Goal: Task Accomplishment & Management: Manage account settings

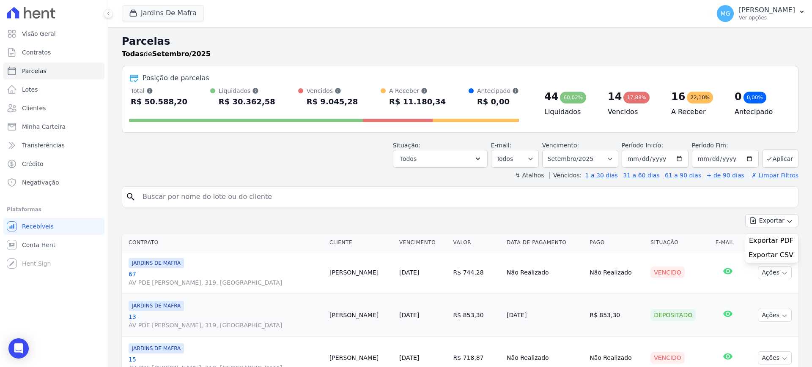
select select
click at [207, 200] on input "search" at bounding box center [465, 197] width 657 height 17
type input "21"
select select
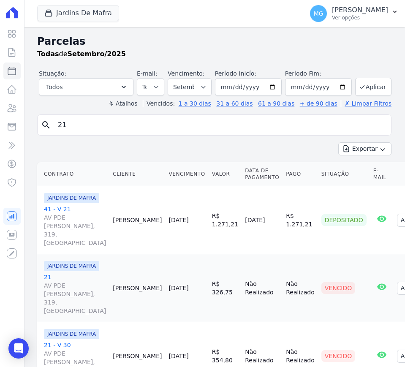
click at [81, 123] on input "21" at bounding box center [220, 125] width 335 height 17
type input "43"
select select
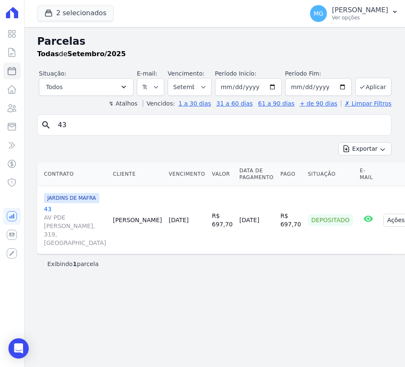
click at [47, 210] on link "43 AV PDE GREGORIO MAFRA, 319, VILA TAQUARI" at bounding box center [75, 226] width 62 height 42
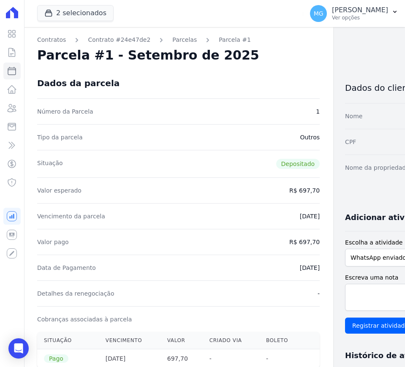
click at [348, 31] on div "Contratos Contrato #24e47de2 Parcelas Parcela #1 Parcela #1 - Setembro de 2025 …" at bounding box center [208, 368] width 368 height 683
click at [176, 39] on link "Parcelas" at bounding box center [185, 40] width 25 height 9
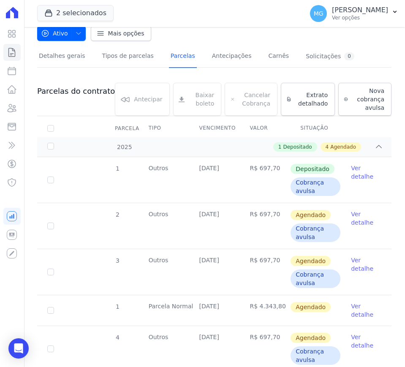
scroll to position [71, 0]
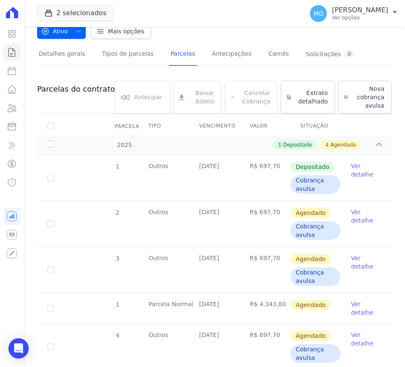
click at [353, 221] on link "Ver detalhe" at bounding box center [366, 216] width 30 height 17
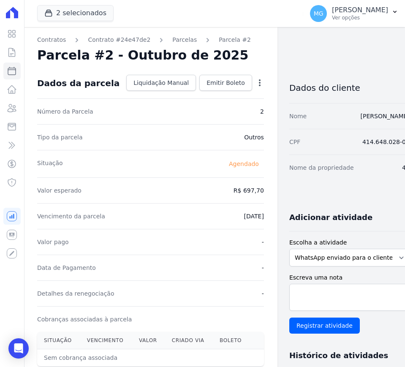
click at [259, 82] on icon "button" at bounding box center [260, 82] width 2 height 7
click at [186, 92] on link "Alterar" at bounding box center [223, 94] width 74 height 15
click at [186, 93] on link "Alterar" at bounding box center [223, 94] width 74 height 15
click at [126, 123] on div "Número da Parcela 2" at bounding box center [150, 112] width 227 height 26
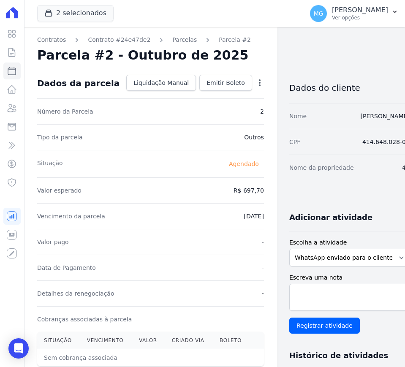
click at [256, 79] on icon "button" at bounding box center [260, 83] width 8 height 8
click at [188, 91] on link "Alterar" at bounding box center [223, 94] width 74 height 15
click at [92, 124] on div "Tipo da parcela Outros" at bounding box center [150, 137] width 227 height 26
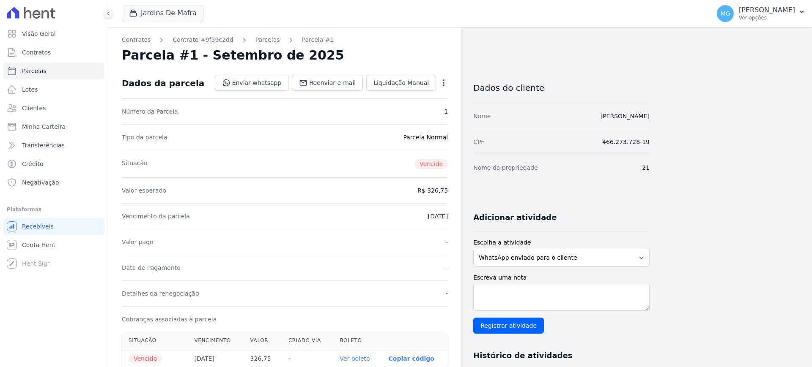
click at [348, 17] on div "Jardins De Mafra CONSTRUTORA [PERSON_NAME] LTDA JARDINS DE [GEOGRAPHIC_DATA] JA…" at bounding box center [414, 14] width 585 height 28
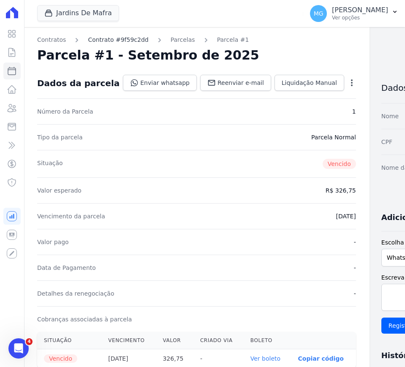
click at [131, 39] on link "Contrato #9f59c2dd" at bounding box center [118, 40] width 60 height 9
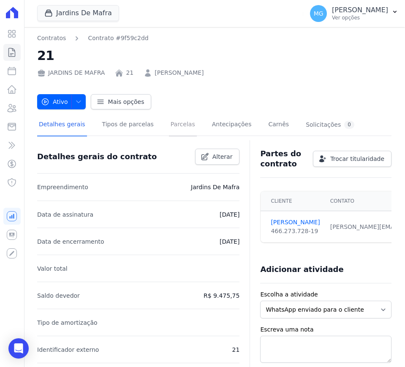
click at [178, 129] on link "Parcelas" at bounding box center [183, 125] width 28 height 22
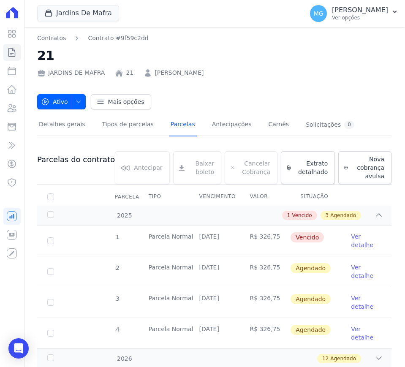
click at [351, 274] on link "Ver detalhe" at bounding box center [366, 271] width 30 height 17
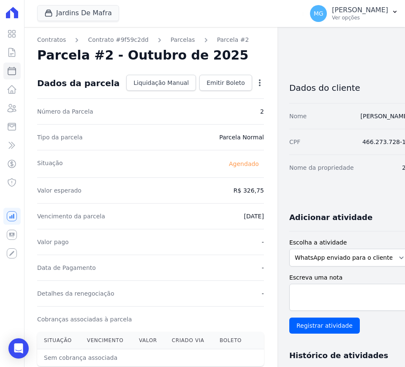
click at [256, 84] on icon "button" at bounding box center [260, 83] width 8 height 8
click at [186, 92] on link "Alterar" at bounding box center [223, 94] width 74 height 15
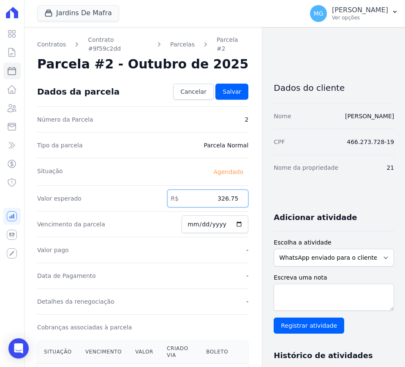
click at [219, 194] on input "326.75" at bounding box center [207, 199] width 81 height 18
click at [219, 194] on input "350.79" at bounding box center [207, 199] width 81 height 18
type input "350.79"
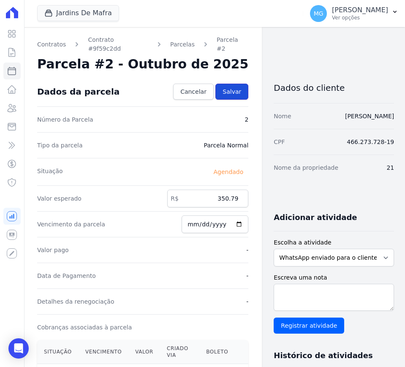
click at [233, 88] on span "Salvar" at bounding box center [232, 92] width 19 height 8
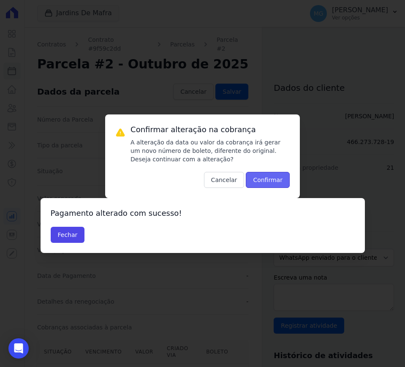
click at [278, 176] on button "Confirmar" at bounding box center [268, 180] width 44 height 16
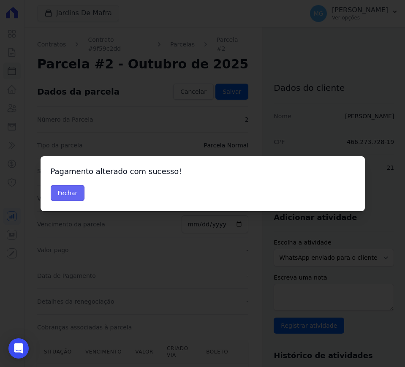
click at [63, 192] on button "Fechar" at bounding box center [68, 193] width 34 height 16
click at [70, 194] on button "Fechar" at bounding box center [68, 193] width 34 height 16
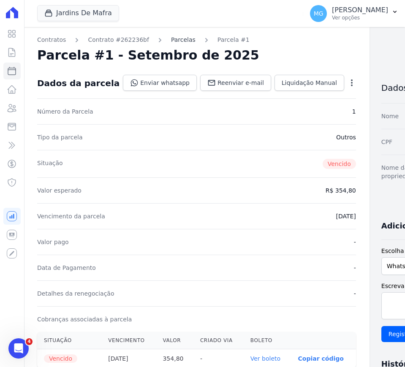
click at [171, 41] on link "Parcelas" at bounding box center [183, 40] width 25 height 9
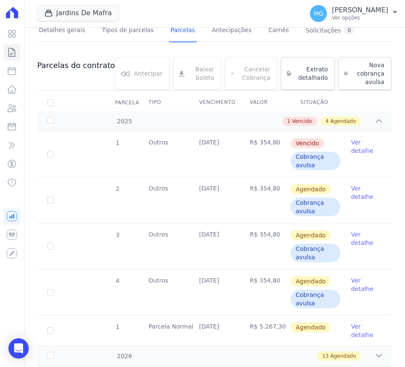
scroll to position [106, 0]
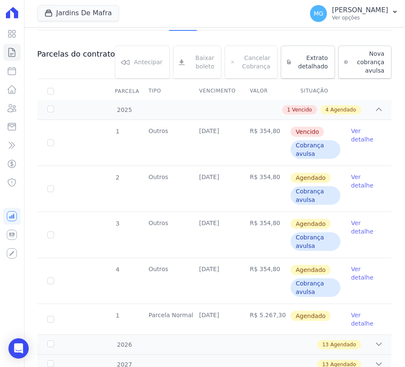
click at [353, 184] on link "Ver detalhe" at bounding box center [366, 181] width 30 height 17
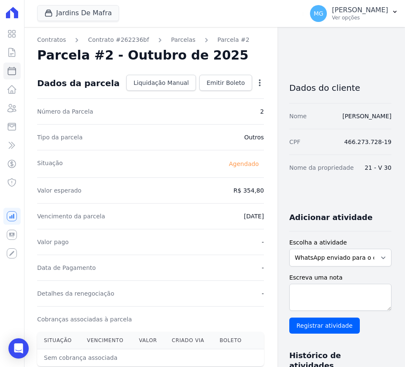
click at [256, 85] on icon "button" at bounding box center [260, 83] width 8 height 8
click at [186, 94] on link "Alterar" at bounding box center [223, 94] width 74 height 15
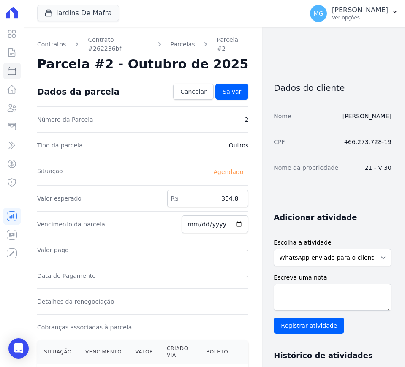
drag, startPoint x: 225, startPoint y: 200, endPoint x: 224, endPoint y: 192, distance: 8.6
click at [225, 198] on div "Valor esperado R$ 354.8" at bounding box center [142, 199] width 211 height 26
click at [223, 191] on input "354.8" at bounding box center [207, 199] width 81 height 18
click at [222, 191] on input "354.8" at bounding box center [207, 199] width 81 height 18
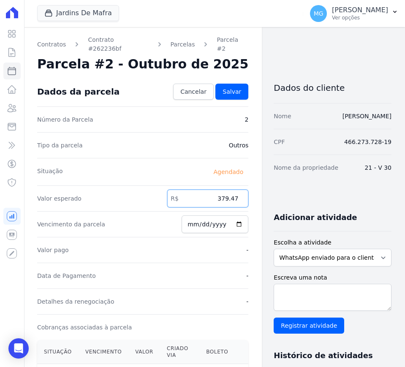
type input "379.47"
click at [257, 205] on div "Contratos Contrato #262236bf Parcelas Parcela #2 Parcela #2 - Outubro de 2025 C…" at bounding box center [208, 310] width 368 height 567
click at [233, 88] on span "Salvar" at bounding box center [232, 92] width 19 height 8
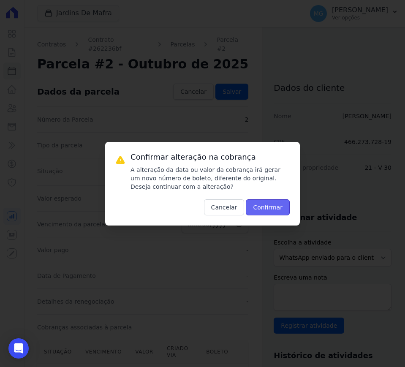
click at [275, 210] on button "Confirmar" at bounding box center [268, 208] width 44 height 16
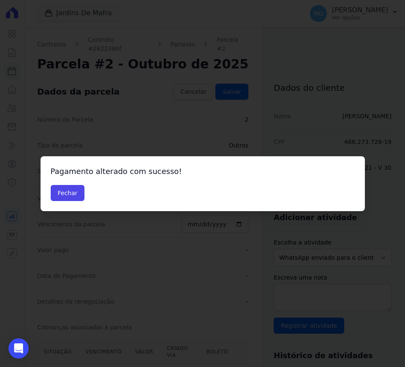
drag, startPoint x: 334, startPoint y: 54, endPoint x: 323, endPoint y: 55, distance: 11.4
click at [334, 54] on div "Confirmar alteração na cobrança A alteração da data ou valor da cobrança irá ge…" at bounding box center [202, 183] width 405 height 367
click at [66, 191] on button "Fechar" at bounding box center [68, 193] width 34 height 16
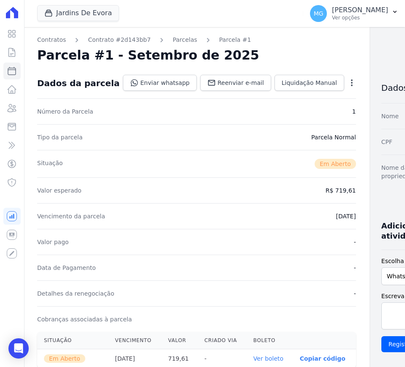
drag, startPoint x: 181, startPoint y: 174, endPoint x: 167, endPoint y: 126, distance: 49.7
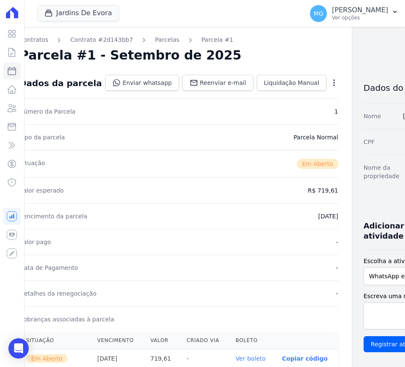
scroll to position [0, 19]
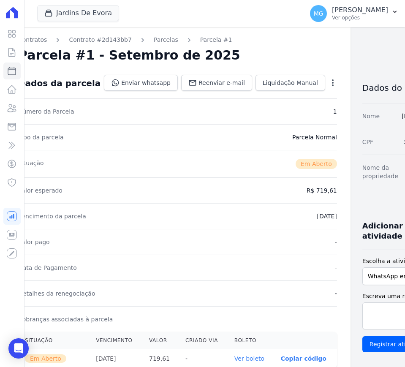
drag, startPoint x: 297, startPoint y: 155, endPoint x: 329, endPoint y: 156, distance: 31.7
drag, startPoint x: 325, startPoint y: 141, endPoint x: 254, endPoint y: 129, distance: 72.4
click at [155, 41] on link "Parcelas" at bounding box center [166, 40] width 25 height 9
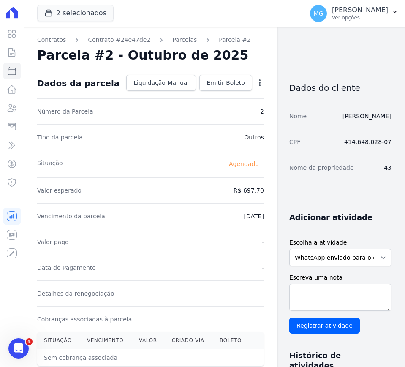
click at [259, 85] on icon "button" at bounding box center [260, 82] width 2 height 7
click at [186, 95] on link "Alterar" at bounding box center [223, 94] width 74 height 15
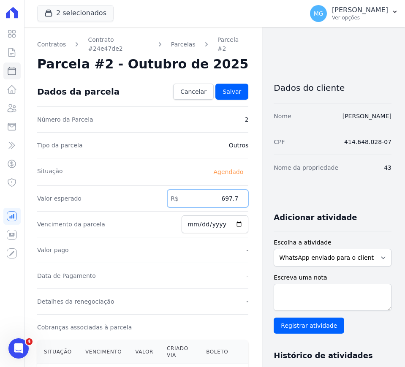
click at [197, 190] on input "697.7" at bounding box center [207, 199] width 81 height 18
type input "746.62"
click at [302, 183] on div "Dados do cliente Nome TAISLAINE DOS SANTOS MATOS CPF 414.648.028-07 Nome da pro…" at bounding box center [333, 328] width 118 height 520
click at [231, 88] on span "Salvar" at bounding box center [232, 92] width 19 height 8
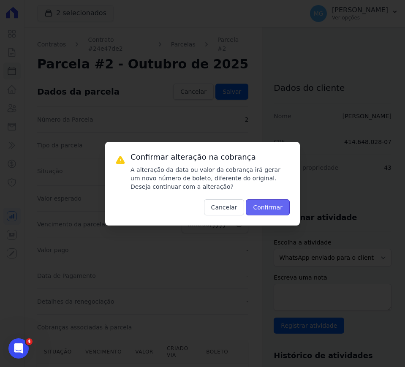
click at [280, 205] on button "Confirmar" at bounding box center [268, 208] width 44 height 16
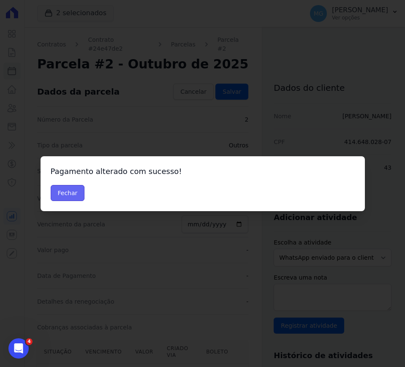
click at [72, 193] on button "Fechar" at bounding box center [68, 193] width 34 height 16
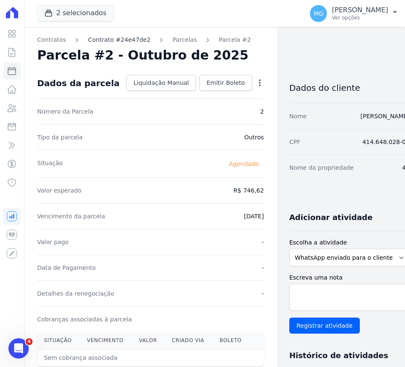
click at [116, 40] on link "Contrato #24e47de2" at bounding box center [119, 40] width 63 height 9
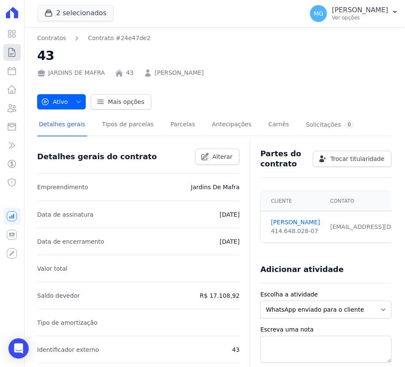
click at [16, 53] on icon at bounding box center [12, 52] width 10 height 10
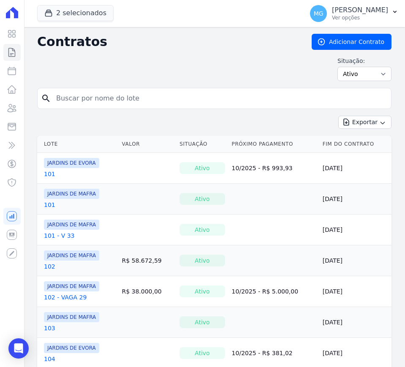
click at [91, 98] on input "search" at bounding box center [219, 98] width 337 height 17
type input "56"
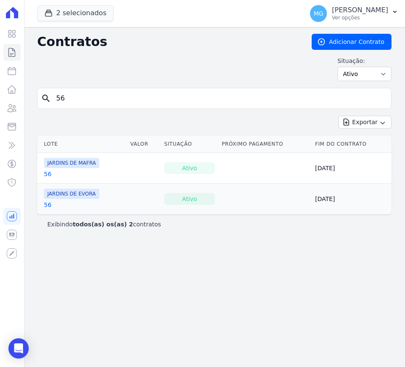
click at [48, 175] on link "56" at bounding box center [48, 174] width 8 height 8
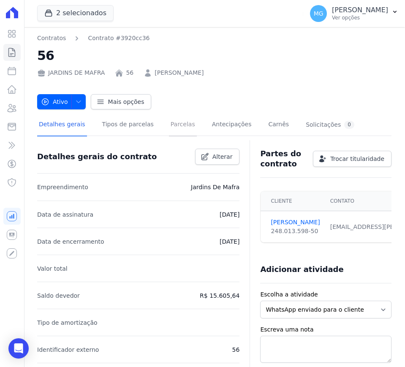
click at [176, 135] on link "Parcelas" at bounding box center [183, 125] width 28 height 22
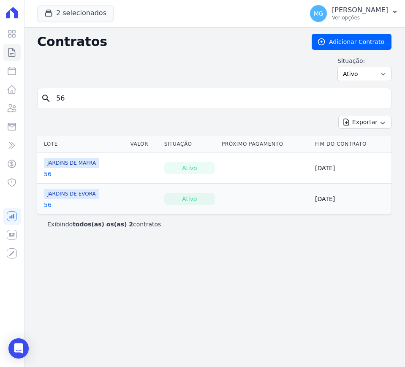
click at [120, 87] on div "Contratos Adicionar Contrato Situação: Ativo Todos Pausado Distratado Rascunho …" at bounding box center [214, 61] width 355 height 54
click at [117, 96] on input "56" at bounding box center [219, 98] width 337 height 17
type input "43"
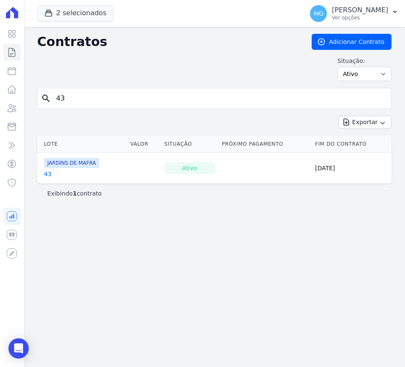
click at [49, 177] on link "43" at bounding box center [48, 174] width 8 height 8
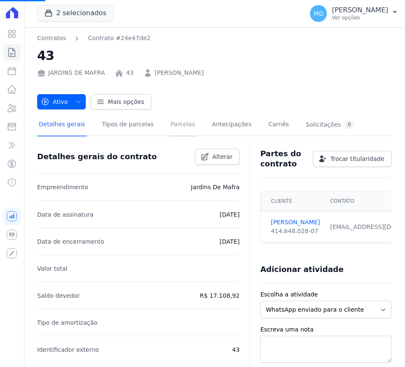
click at [174, 126] on link "Parcelas" at bounding box center [183, 125] width 28 height 22
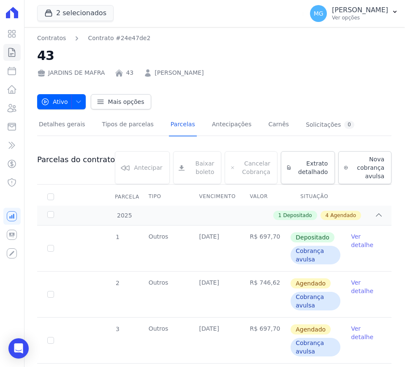
click at [350, 46] on h2 "43" at bounding box center [214, 55] width 355 height 19
click at [294, 86] on div "Ativo Ativo Pausado Cobranças não serão geradas e você pode retomar o contrato …" at bounding box center [214, 98] width 355 height 24
drag, startPoint x: 337, startPoint y: 74, endPoint x: 323, endPoint y: 62, distance: 17.7
click at [334, 64] on div "Contratos Contrato #24e47de2 43 JARDINS DE MAFRA 43 TAISLAINE DOS SANTOS MATOS" at bounding box center [214, 56] width 355 height 44
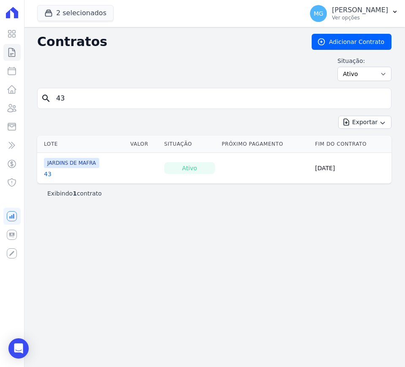
click at [177, 103] on input "43" at bounding box center [219, 98] width 337 height 17
click at [177, 102] on input "43" at bounding box center [219, 98] width 337 height 17
type input "65"
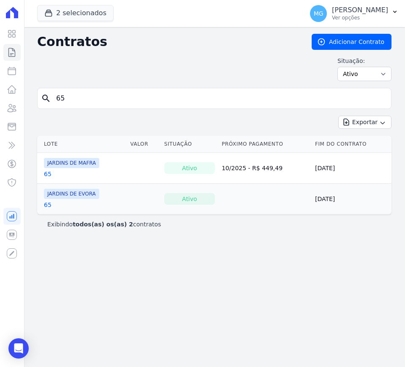
click at [48, 175] on link "65" at bounding box center [48, 174] width 8 height 8
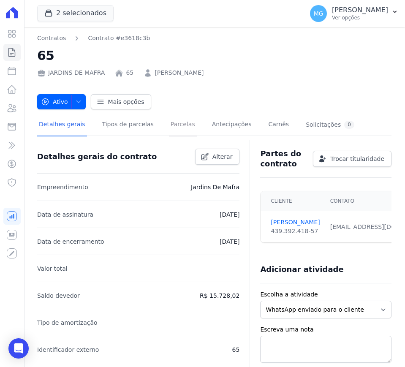
click at [169, 125] on link "Parcelas" at bounding box center [183, 125] width 28 height 22
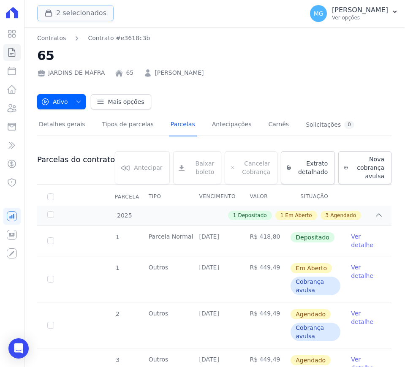
click at [78, 12] on button "2 selecionados" at bounding box center [75, 13] width 77 height 16
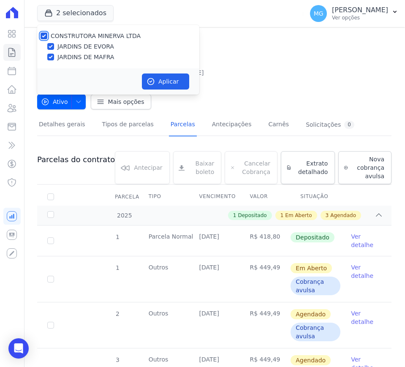
click at [43, 36] on input "CONSTRUTORA MINERVA LTDA" at bounding box center [44, 36] width 7 height 7
checkbox input "false"
click at [49, 46] on input "JARDINS DE EVORA" at bounding box center [50, 46] width 7 height 7
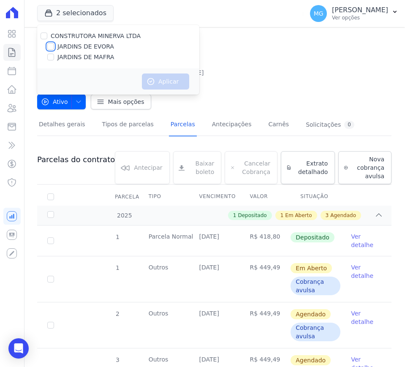
checkbox input "true"
click at [164, 77] on button "Aplicar" at bounding box center [165, 82] width 47 height 16
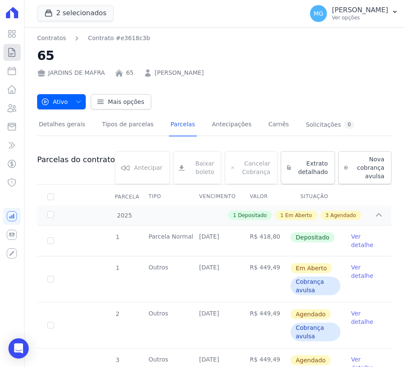
click at [9, 54] on icon at bounding box center [12, 52] width 10 height 10
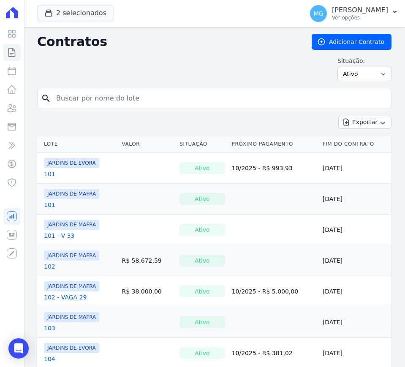
drag, startPoint x: 309, startPoint y: 63, endPoint x: 283, endPoint y: 77, distance: 29.3
click at [309, 63] on div "Situação: Ativo Todos Pausado Distratado Rascunho Expirado Encerrado" at bounding box center [214, 69] width 355 height 25
drag, startPoint x: 181, startPoint y: 100, endPoint x: 185, endPoint y: 97, distance: 5.5
click at [183, 99] on input "search" at bounding box center [219, 98] width 337 height 17
type input "18"
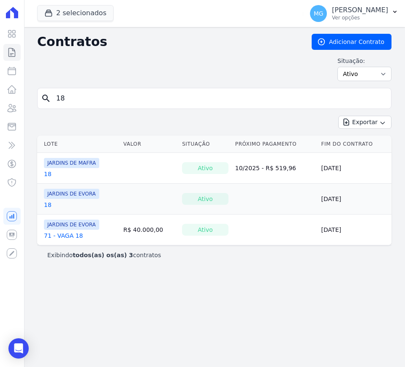
click at [45, 173] on link "18" at bounding box center [48, 174] width 8 height 8
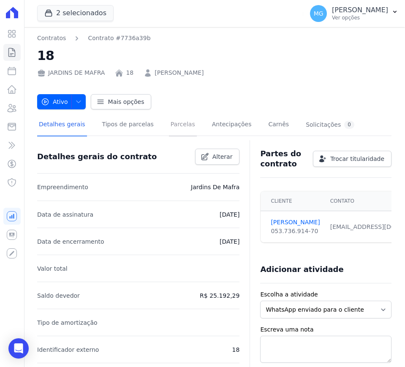
click at [176, 133] on link "Parcelas" at bounding box center [183, 125] width 28 height 22
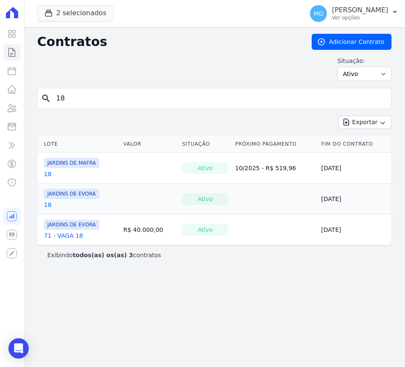
click at [174, 90] on input "18" at bounding box center [219, 98] width 337 height 17
type input "25"
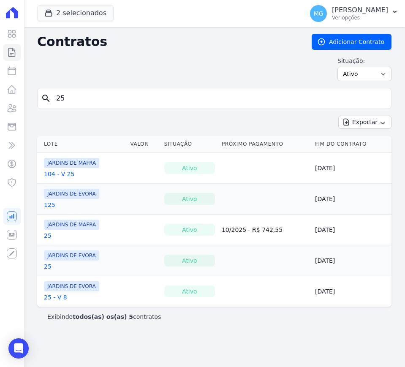
click at [47, 239] on link "25" at bounding box center [48, 236] width 8 height 8
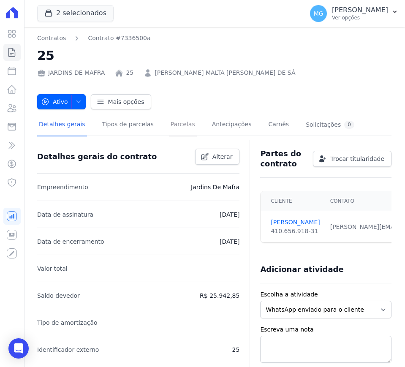
click at [169, 126] on link "Parcelas" at bounding box center [183, 125] width 28 height 22
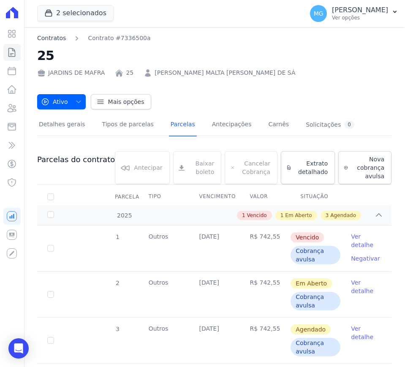
click at [55, 37] on link "Contratos" at bounding box center [51, 38] width 29 height 9
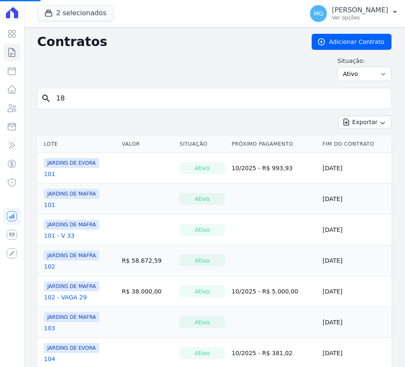
click at [94, 97] on input "18" at bounding box center [219, 98] width 337 height 17
click at [94, 97] on input "search" at bounding box center [219, 98] width 337 height 17
type input "63"
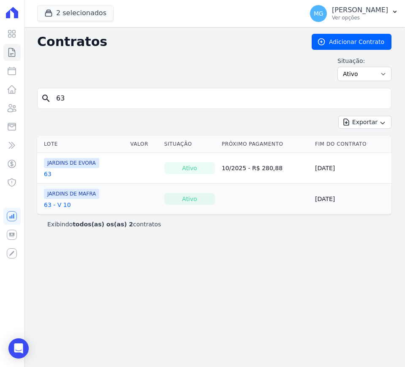
click at [58, 204] on link "63 - V 10" at bounding box center [57, 205] width 27 height 8
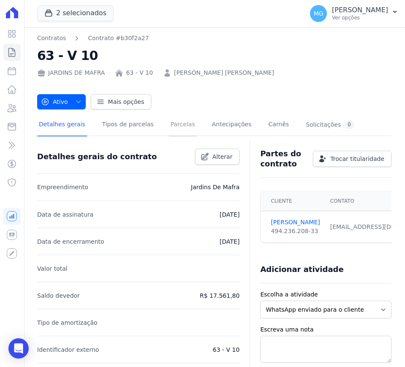
click at [172, 123] on link "Parcelas" at bounding box center [183, 125] width 28 height 22
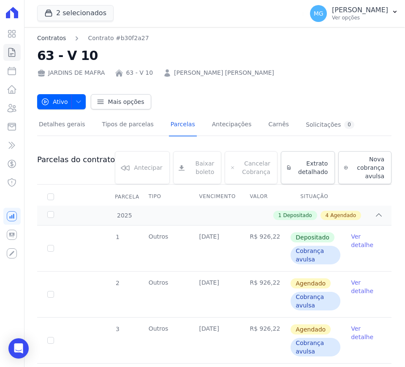
click at [56, 39] on link "Contratos" at bounding box center [51, 38] width 29 height 9
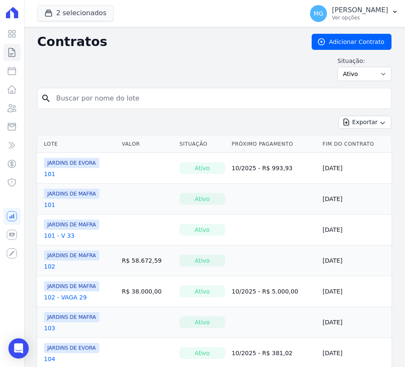
click at [108, 100] on input "search" at bounding box center [219, 98] width 337 height 17
type input "105"
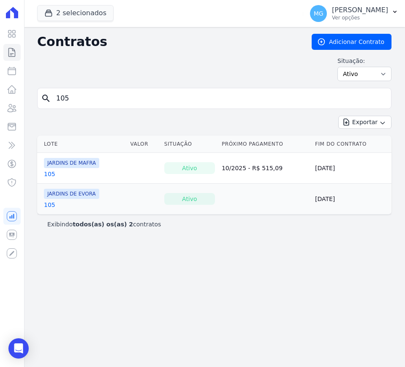
click at [47, 174] on link "105" at bounding box center [49, 174] width 11 height 8
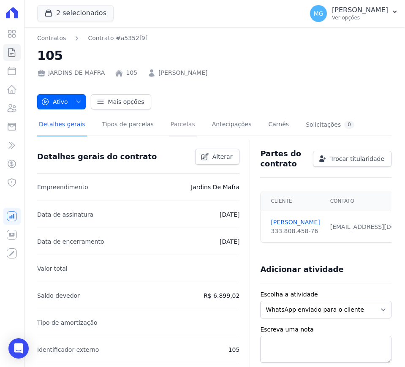
click at [178, 127] on link "Parcelas" at bounding box center [183, 125] width 28 height 22
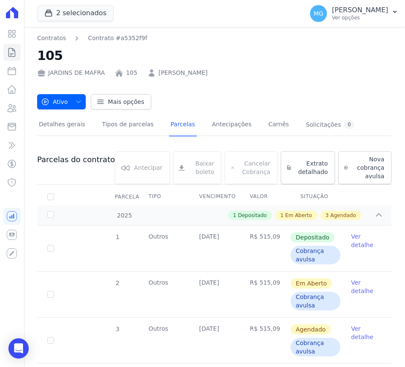
click at [349, 66] on div "JARDINS DE MAFRA 105 DINA LOPES DE MEDEIROS" at bounding box center [214, 71] width 355 height 12
click at [57, 14] on button "2 selecionados" at bounding box center [75, 13] width 77 height 16
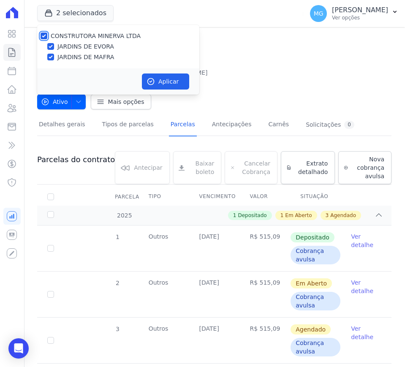
click at [42, 34] on input "CONSTRUTORA MINERVA LTDA" at bounding box center [44, 36] width 7 height 7
checkbox input "false"
click at [49, 44] on input "JARDINS DE EVORA" at bounding box center [50, 46] width 7 height 7
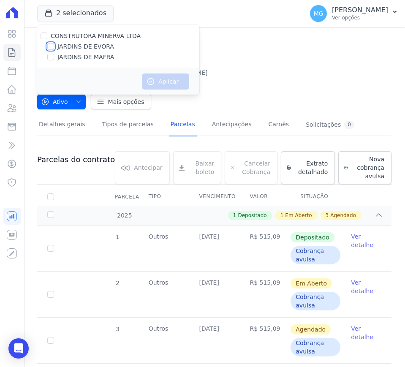
checkbox input "true"
click at [286, 89] on div "Ativo Ativo Pausado Cobranças não serão geradas e você pode retomar o contrato …" at bounding box center [214, 98] width 355 height 24
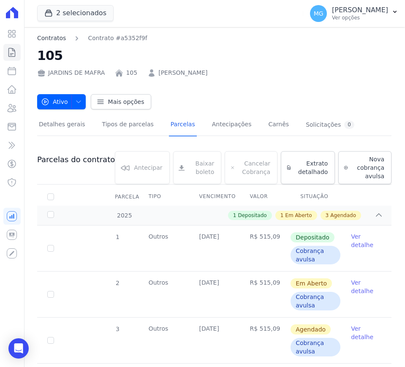
click at [53, 41] on link "Contratos" at bounding box center [51, 38] width 29 height 9
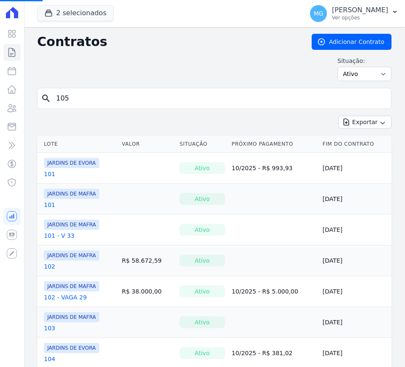
click at [99, 100] on input "105" at bounding box center [219, 98] width 337 height 17
click at [99, 99] on input "search" at bounding box center [219, 98] width 337 height 17
type input "21"
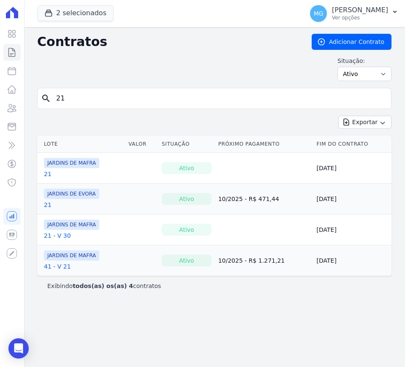
click at [45, 206] on link "21" at bounding box center [48, 205] width 8 height 8
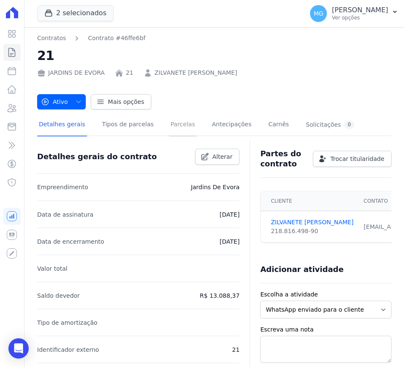
click at [175, 122] on link "Parcelas" at bounding box center [183, 125] width 28 height 22
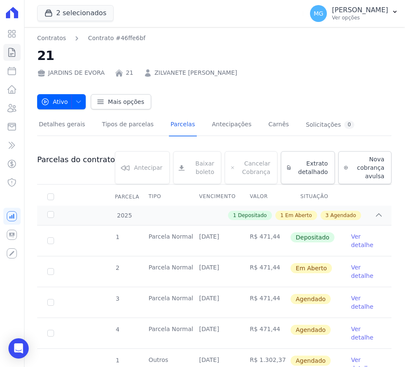
click at [351, 274] on link "Ver detalhe" at bounding box center [366, 271] width 30 height 17
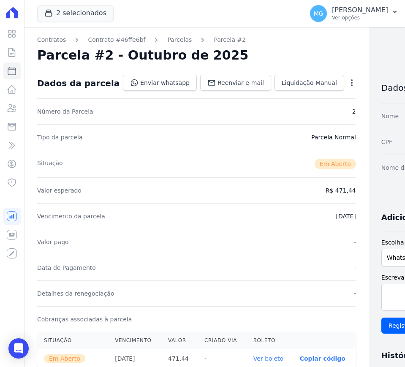
click at [348, 83] on icon "button" at bounding box center [352, 83] width 8 height 8
click at [284, 93] on link "Alterar" at bounding box center [316, 94] width 74 height 15
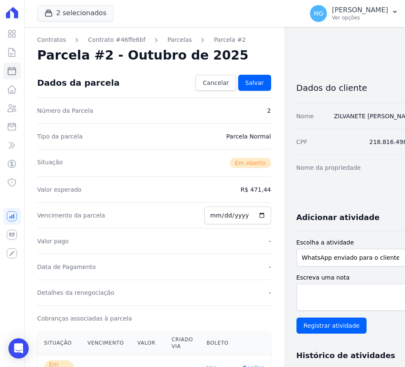
click at [246, 189] on dd "R$ 471,44" at bounding box center [256, 190] width 30 height 8
drag, startPoint x: 274, startPoint y: 198, endPoint x: 270, endPoint y: 204, distance: 7.2
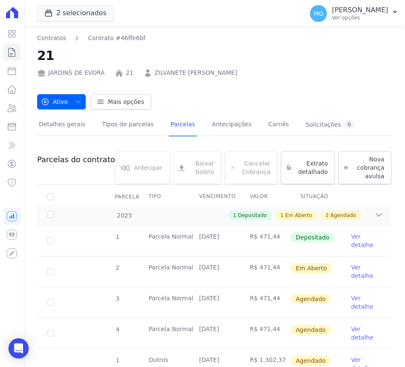
click at [354, 305] on link "Ver detalhe" at bounding box center [366, 302] width 30 height 17
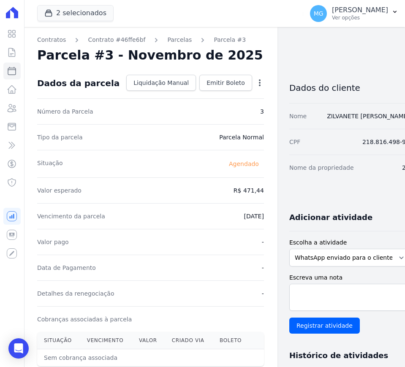
click at [256, 81] on icon "button" at bounding box center [260, 83] width 8 height 8
click at [203, 97] on link "Alterar" at bounding box center [223, 94] width 74 height 15
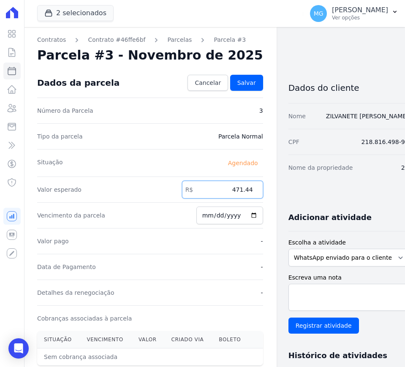
click at [208, 193] on input "471.44" at bounding box center [222, 190] width 81 height 18
type input "504.36"
click at [230, 88] on link "Salvar" at bounding box center [246, 83] width 33 height 16
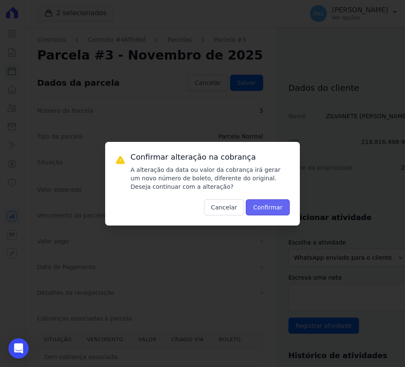
click at [276, 208] on button "Confirmar" at bounding box center [268, 208] width 44 height 16
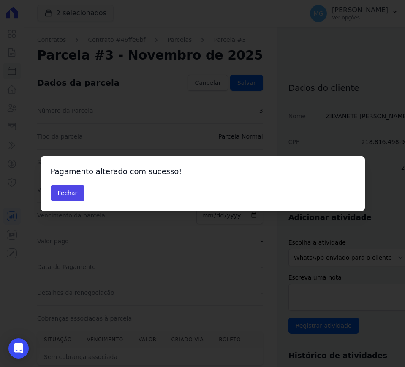
click at [175, 132] on div "Confirmar alteração na cobrança A alteração da data ou valor da cobrança irá ge…" at bounding box center [202, 183] width 405 height 367
click at [71, 194] on button "Fechar" at bounding box center [68, 193] width 34 height 16
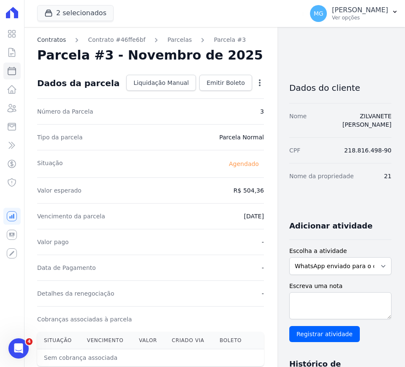
click at [50, 38] on link "Contratos" at bounding box center [51, 40] width 29 height 9
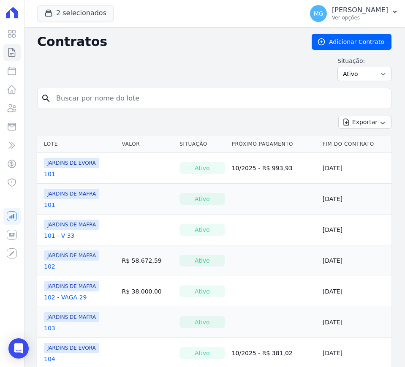
click at [57, 94] on input "search" at bounding box center [219, 98] width 337 height 17
type input "47"
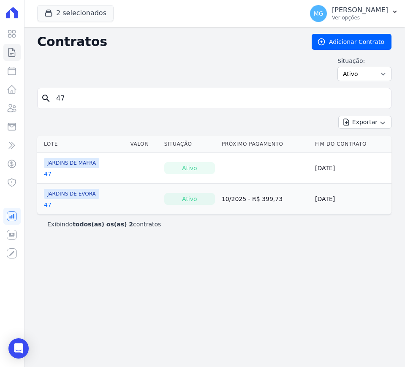
click at [46, 209] on link "47" at bounding box center [48, 205] width 8 height 8
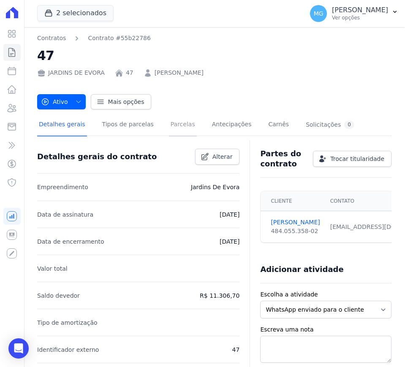
click at [173, 121] on link "Parcelas" at bounding box center [183, 125] width 28 height 22
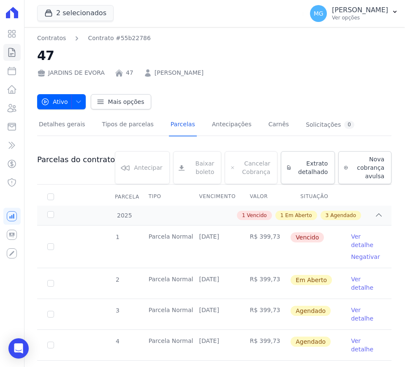
click at [351, 317] on link "Ver detalhe" at bounding box center [366, 314] width 30 height 17
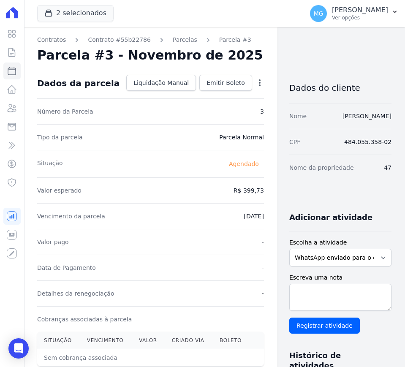
click at [256, 82] on icon "button" at bounding box center [260, 83] width 8 height 8
click at [186, 93] on link "Alterar" at bounding box center [223, 94] width 74 height 15
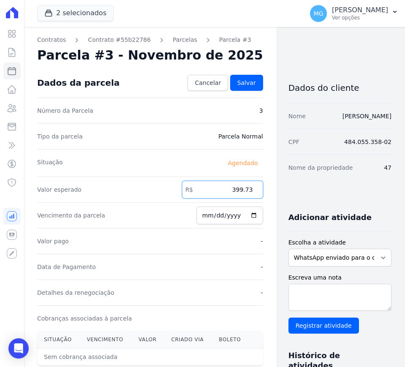
click at [213, 184] on input "399.73" at bounding box center [222, 190] width 81 height 18
type input "427.58"
click at [289, 186] on div "Dados do cliente Nome [PERSON_NAME] CPF 484.055.358-02 Nome da propriedade 47 A…" at bounding box center [340, 316] width 103 height 496
click at [236, 80] on link "Salvar" at bounding box center [246, 83] width 33 height 16
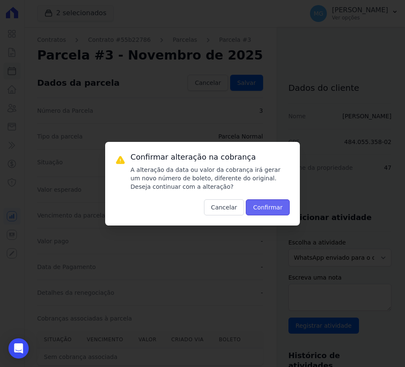
click at [282, 200] on button "Confirmar" at bounding box center [268, 208] width 44 height 16
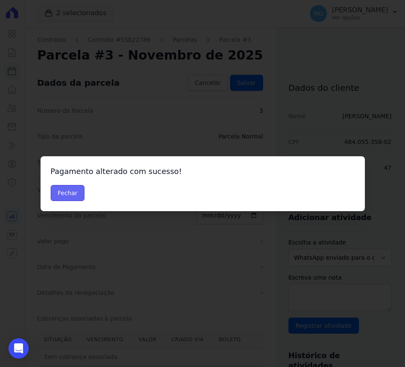
click at [69, 192] on button "Fechar" at bounding box center [68, 193] width 34 height 16
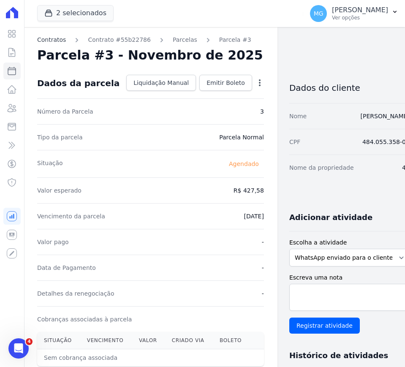
click at [60, 38] on link "Contratos" at bounding box center [51, 40] width 29 height 9
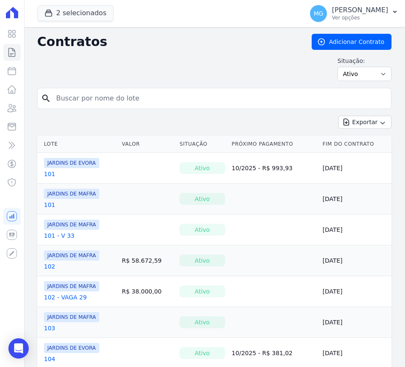
click at [198, 103] on input "search" at bounding box center [219, 98] width 337 height 17
type input "25"
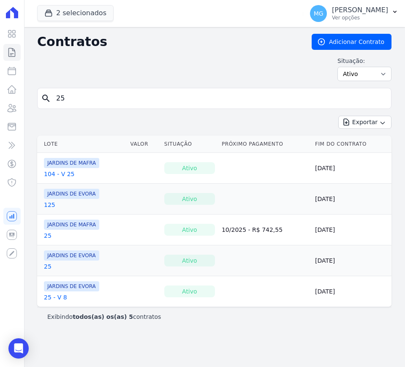
click at [53, 294] on link "25 - V 8" at bounding box center [55, 297] width 23 height 8
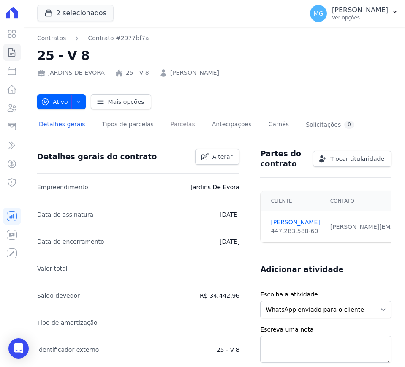
click at [169, 126] on link "Parcelas" at bounding box center [183, 125] width 28 height 22
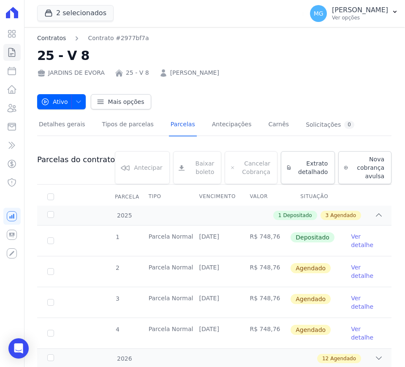
click at [49, 41] on link "Contratos" at bounding box center [51, 38] width 29 height 9
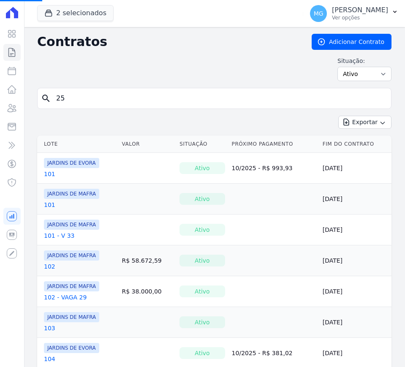
click at [197, 101] on input "25" at bounding box center [219, 98] width 337 height 17
click at [197, 99] on input "search" at bounding box center [219, 98] width 337 height 17
type input "37"
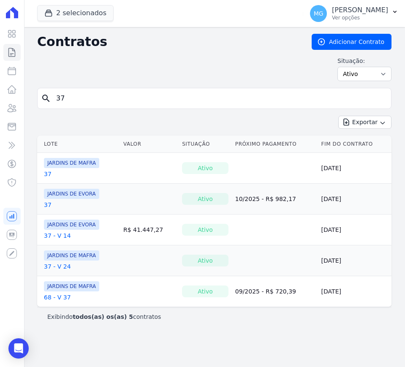
click at [47, 205] on link "37" at bounding box center [48, 205] width 8 height 8
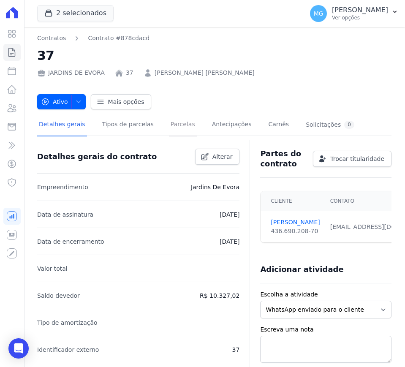
click at [179, 123] on link "Parcelas" at bounding box center [183, 125] width 28 height 22
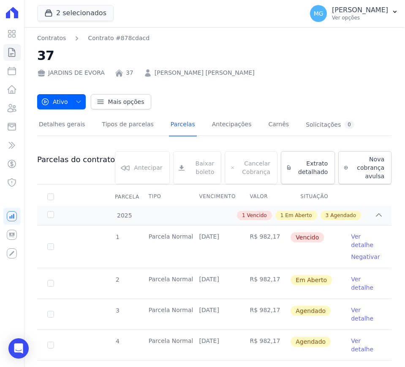
click at [189, 92] on div "Ativo Ativo Pausado Cobranças não serão geradas e você pode retomar o contrato …" at bounding box center [214, 98] width 355 height 24
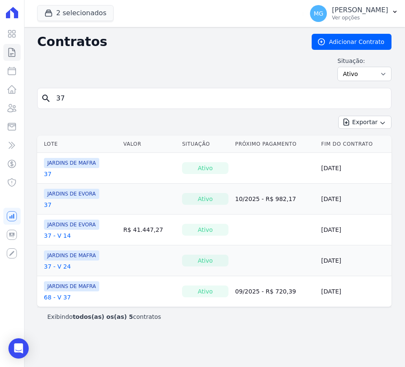
click at [62, 236] on link "37 - V 14" at bounding box center [57, 236] width 27 height 8
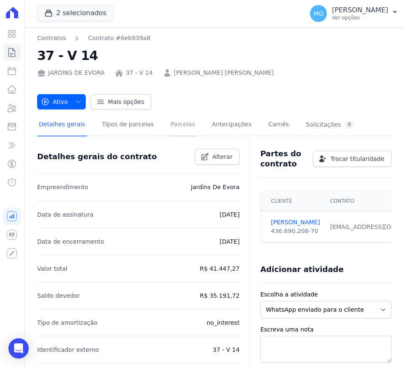
click at [170, 123] on link "Parcelas" at bounding box center [183, 125] width 28 height 22
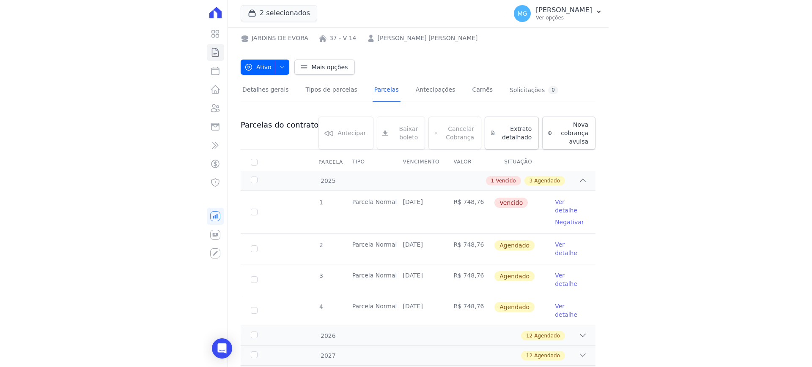
scroll to position [35, 0]
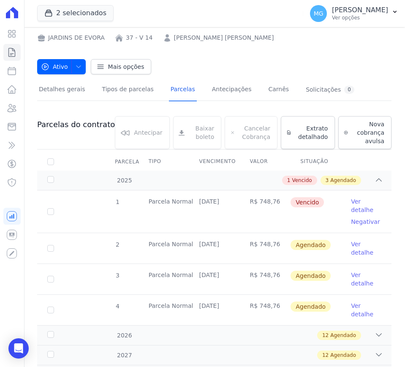
click at [246, 53] on div "Ativo Ativo Pausado Cobranças não serão geradas e você pode retomar o contrato …" at bounding box center [214, 63] width 355 height 24
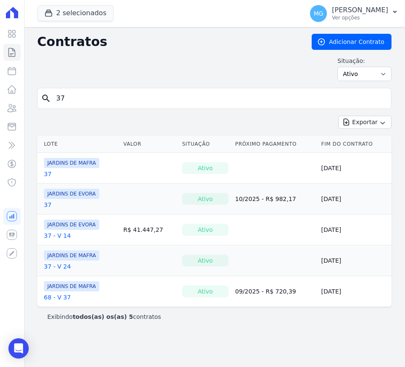
click at [107, 101] on input "37" at bounding box center [219, 98] width 337 height 17
type input "47"
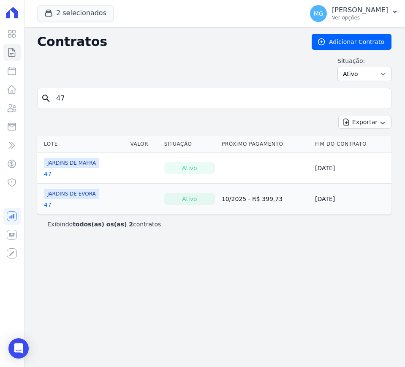
click at [47, 200] on div "JARDINS DE EVORA 47" at bounding box center [71, 199] width 55 height 20
click at [47, 201] on link "47" at bounding box center [48, 205] width 8 height 8
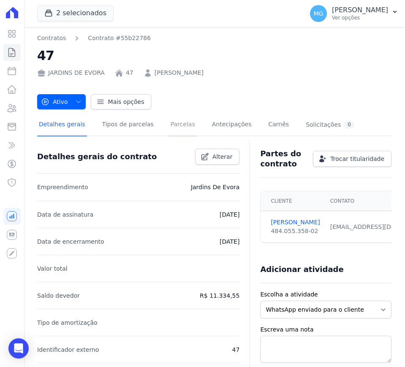
click at [169, 123] on link "Parcelas" at bounding box center [183, 125] width 28 height 22
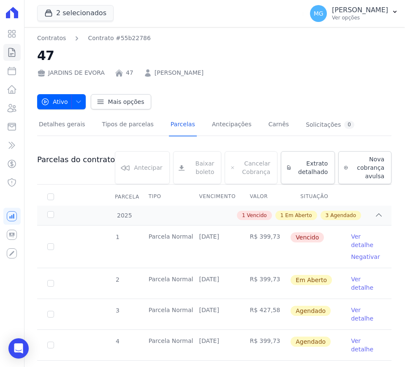
drag, startPoint x: 342, startPoint y: 90, endPoint x: 333, endPoint y: 95, distance: 10.4
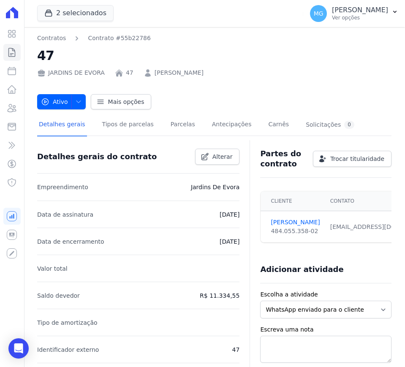
click at [204, 74] on link "LARISSA CORREA DE OLIVEIRA" at bounding box center [179, 72] width 49 height 9
click at [250, 86] on div "Ativo Ativo Pausado Cobranças não serão geradas e você pode retomar o contrato …" at bounding box center [214, 98] width 355 height 24
drag, startPoint x: 257, startPoint y: 93, endPoint x: 253, endPoint y: 96, distance: 5.2
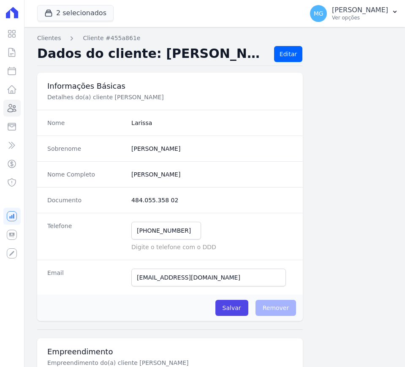
click at [175, 98] on p "Detalhes do(a) cliente Larissa Correa De Oliveira" at bounding box center [170, 97] width 246 height 8
drag, startPoint x: 194, startPoint y: 106, endPoint x: 190, endPoint y: 111, distance: 6.5
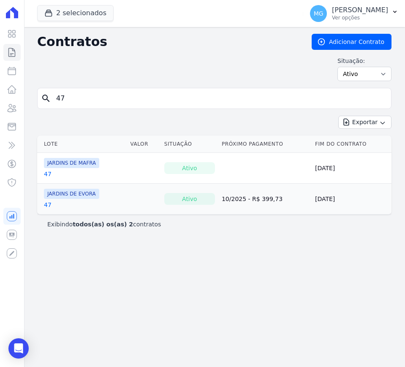
click at [159, 100] on input "47" at bounding box center [219, 98] width 337 height 17
type input "57"
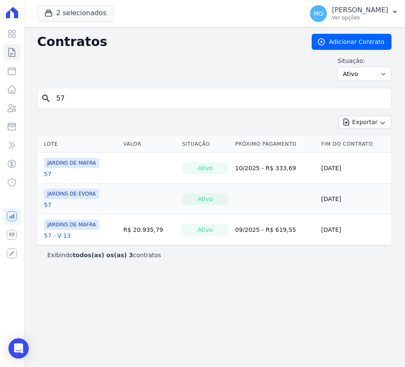
click at [93, 95] on input "57" at bounding box center [219, 98] width 337 height 17
type input "59"
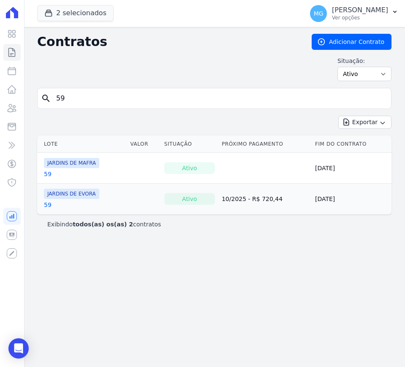
click at [60, 98] on input "59" at bounding box center [219, 98] width 337 height 17
type input "69"
click at [86, 92] on input "69" at bounding box center [219, 98] width 337 height 17
type input "76"
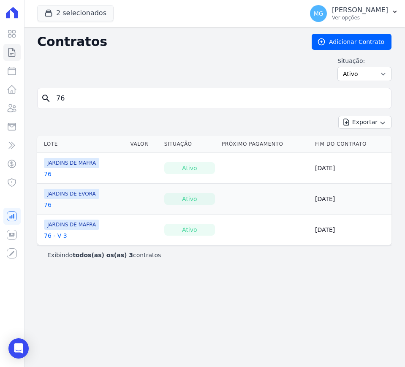
click at [70, 101] on input "76" at bounding box center [219, 98] width 337 height 17
type input "79"
click at [84, 101] on input "79" at bounding box center [219, 98] width 337 height 17
type input "81"
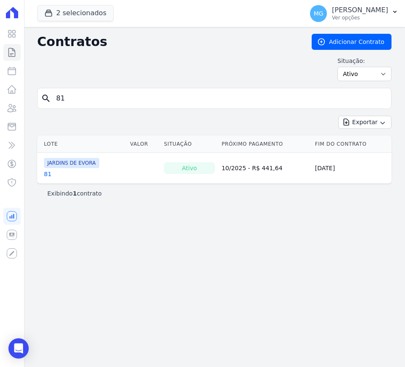
click at [107, 99] on input "81" at bounding box center [219, 98] width 337 height 17
type input "128"
click at [74, 102] on input "128" at bounding box center [219, 98] width 337 height 17
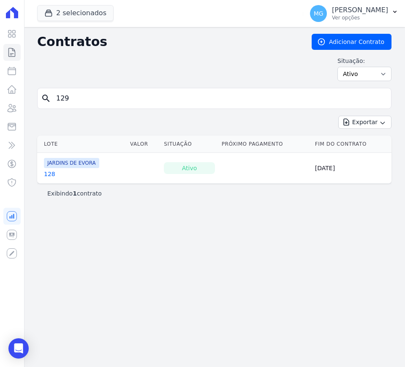
type input "129"
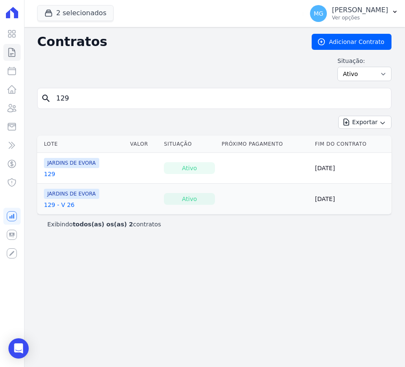
click at [50, 172] on link "129" at bounding box center [49, 174] width 11 height 8
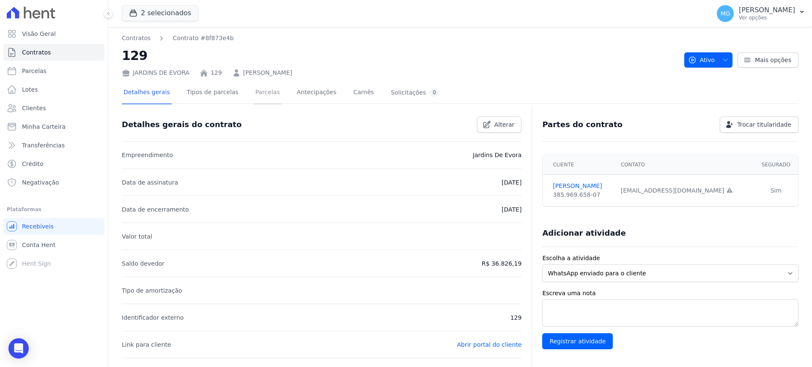
click at [255, 95] on link "Parcelas" at bounding box center [268, 93] width 28 height 22
drag, startPoint x: 657, startPoint y: 161, endPoint x: 646, endPoint y: 161, distance: 11.4
drag, startPoint x: 646, startPoint y: 161, endPoint x: 466, endPoint y: 90, distance: 192.9
click at [405, 90] on div "Detalhes gerais Tipos de parcelas Parcelas Antecipações Carnês Solicitações 0" at bounding box center [460, 92] width 677 height 21
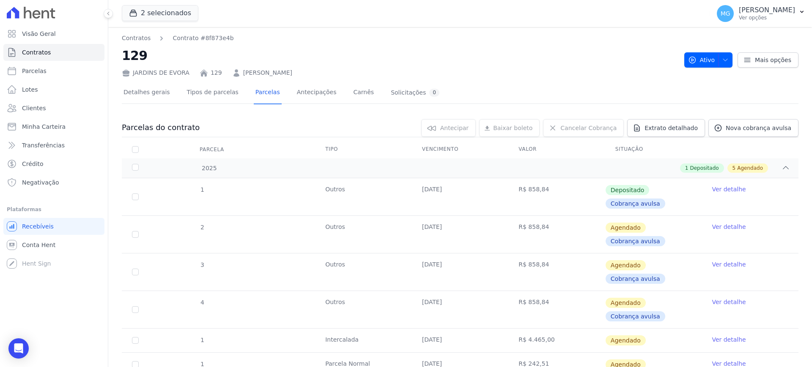
drag, startPoint x: 717, startPoint y: 226, endPoint x: 709, endPoint y: 229, distance: 8.8
click at [405, 226] on link "Ver detalhe" at bounding box center [729, 227] width 34 height 8
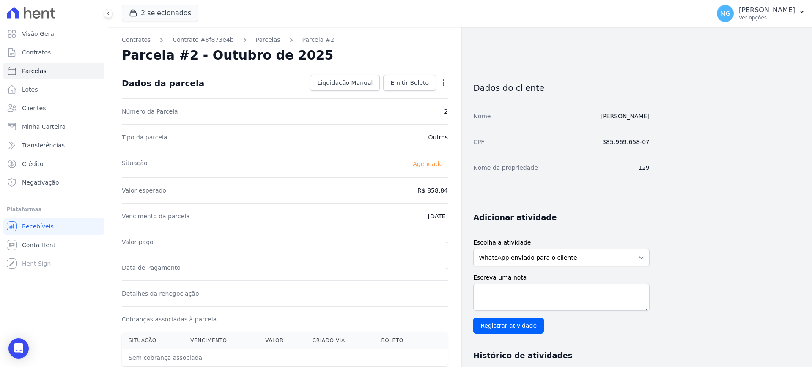
drag, startPoint x: 444, startPoint y: 83, endPoint x: 448, endPoint y: 86, distance: 5.4
click at [405, 83] on icon "button" at bounding box center [444, 82] width 2 height 7
click at [384, 95] on link "Alterar" at bounding box center [407, 94] width 74 height 15
drag, startPoint x: 312, startPoint y: 67, endPoint x: 319, endPoint y: 72, distance: 8.5
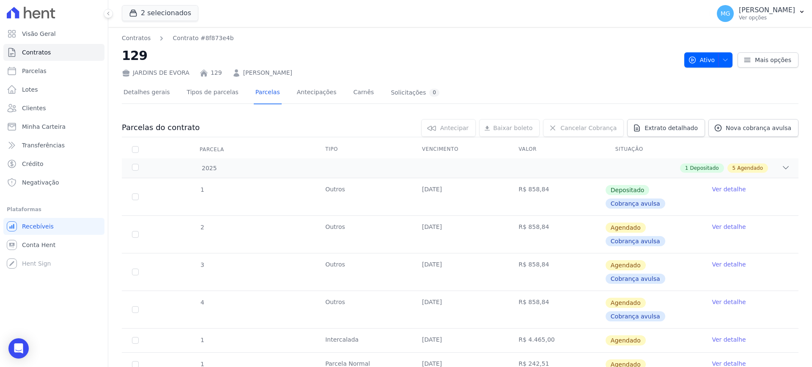
click at [400, 55] on h2 "129" at bounding box center [400, 55] width 556 height 19
click at [24, 72] on span "Parcelas" at bounding box center [34, 71] width 25 height 8
select select
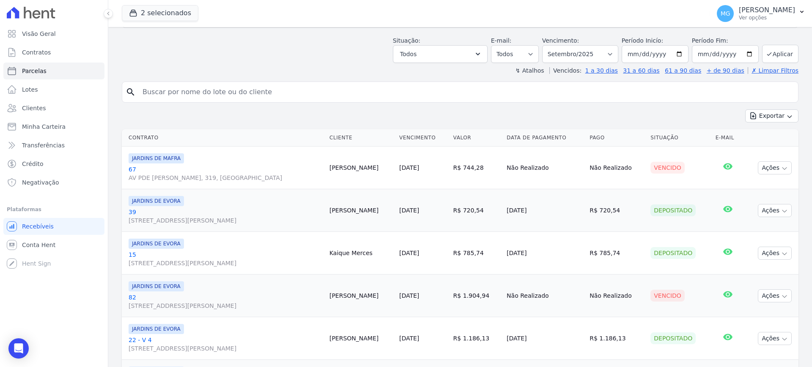
scroll to position [106, 0]
click at [134, 168] on link "67 AV PDE GREGORIO MAFRA, 319, VILA TAQUARI" at bounding box center [226, 172] width 194 height 17
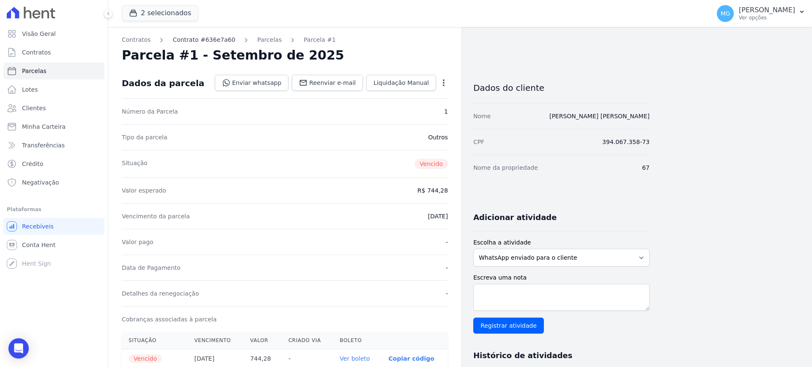
click at [188, 42] on link "Contrato #636e7a60" at bounding box center [204, 40] width 63 height 9
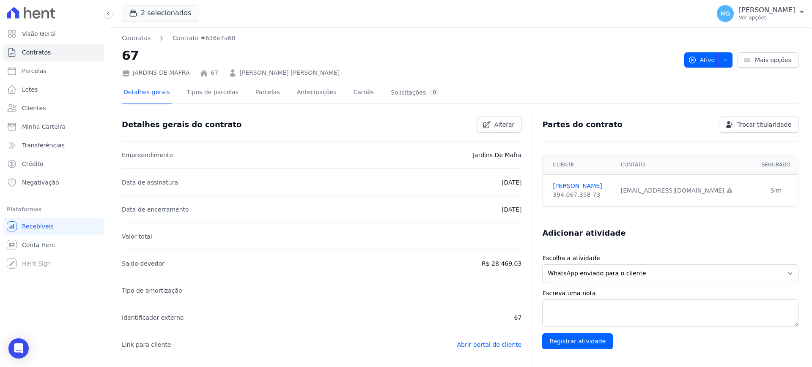
click at [405, 71] on div "JARDINS DE MAFRA 67 MICHAEL SILVA LEMES" at bounding box center [400, 71] width 556 height 12
click at [259, 97] on link "Parcelas" at bounding box center [268, 93] width 28 height 22
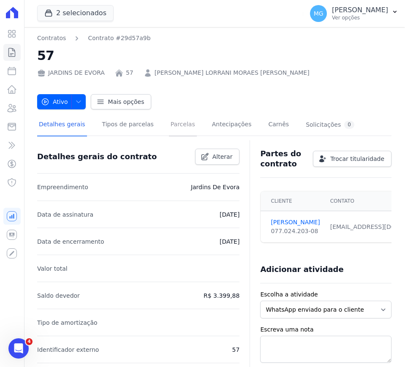
click at [169, 120] on link "Parcelas" at bounding box center [183, 125] width 28 height 22
click at [169, 125] on link "Parcelas" at bounding box center [183, 125] width 28 height 22
click at [172, 121] on link "Parcelas" at bounding box center [183, 125] width 28 height 22
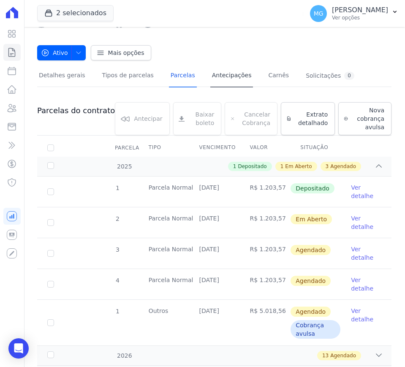
scroll to position [71, 0]
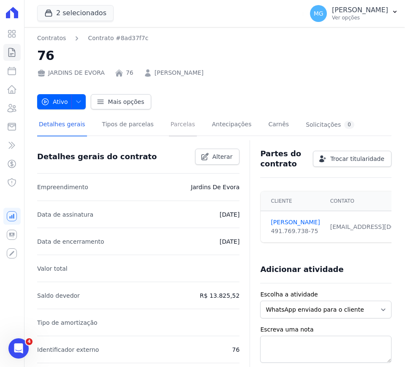
click at [173, 125] on link "Parcelas" at bounding box center [183, 125] width 28 height 22
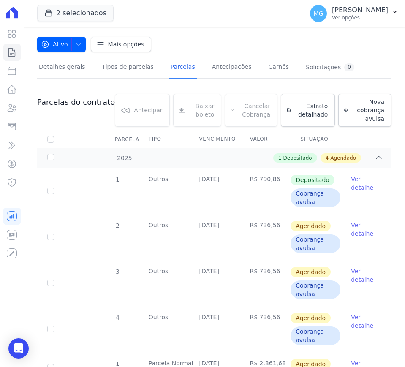
scroll to position [106, 0]
